Goal: Check status

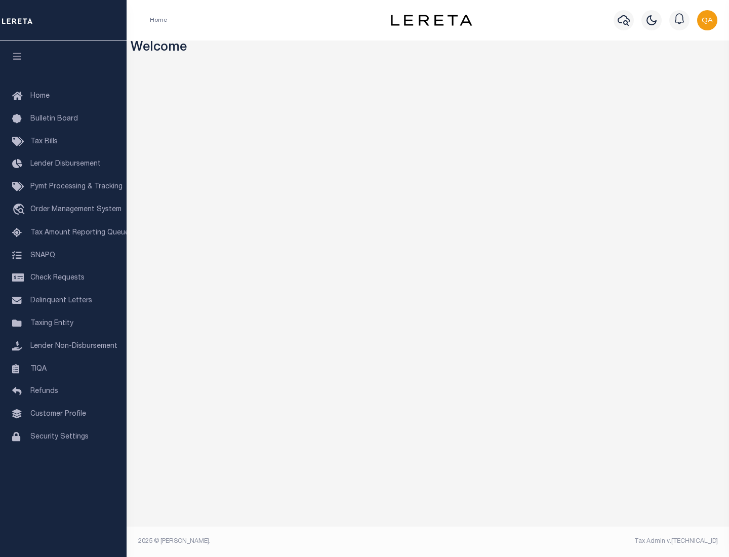
click at [63, 278] on span "Check Requests" at bounding box center [57, 277] width 54 height 7
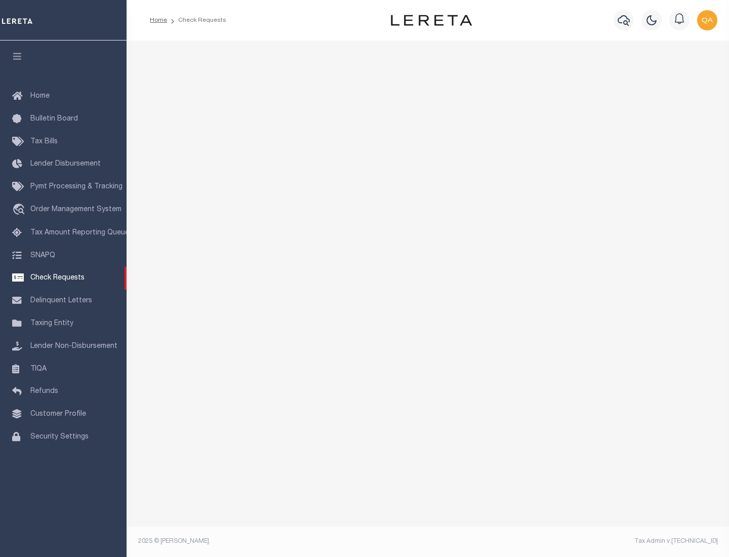
select select "50"
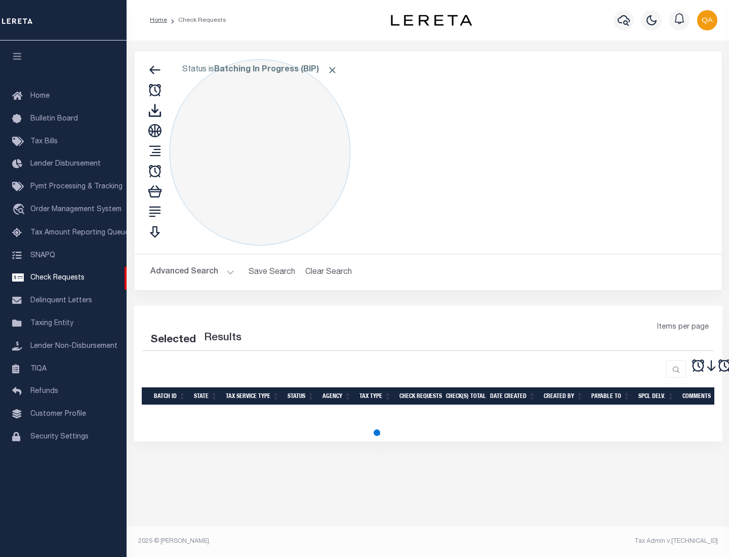
select select "50"
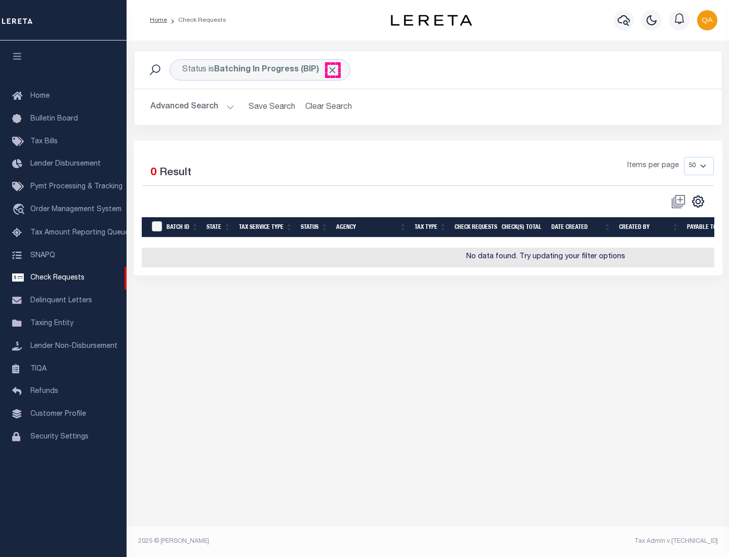
click at [333, 70] on span "Click to Remove" at bounding box center [332, 70] width 11 height 11
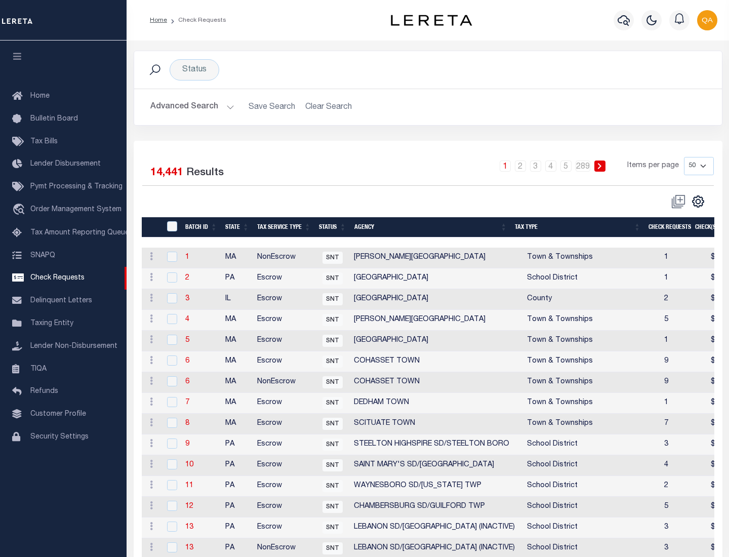
scroll to position [488, 0]
